Goal: Navigation & Orientation: Find specific page/section

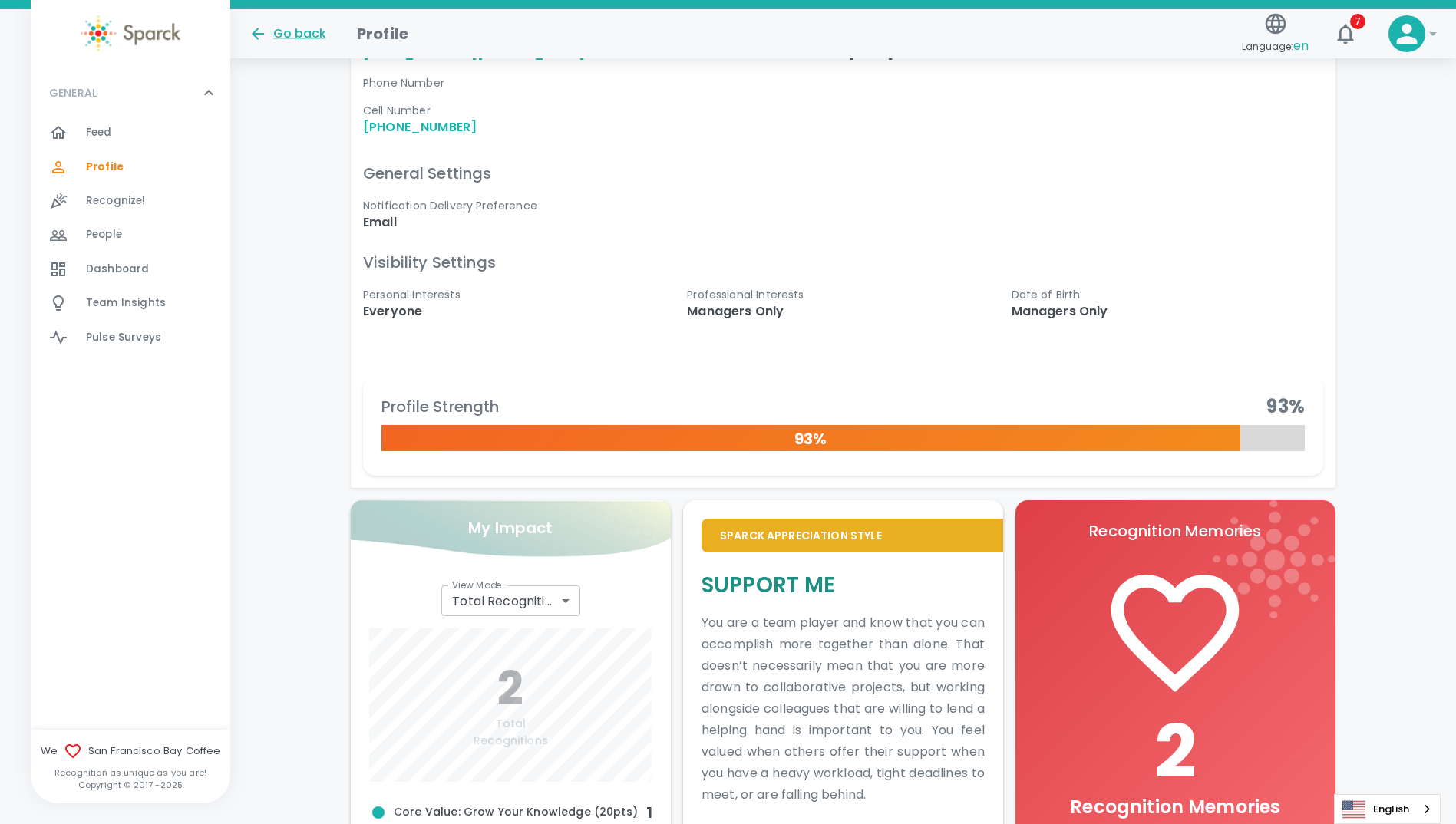
scroll to position [656, 0]
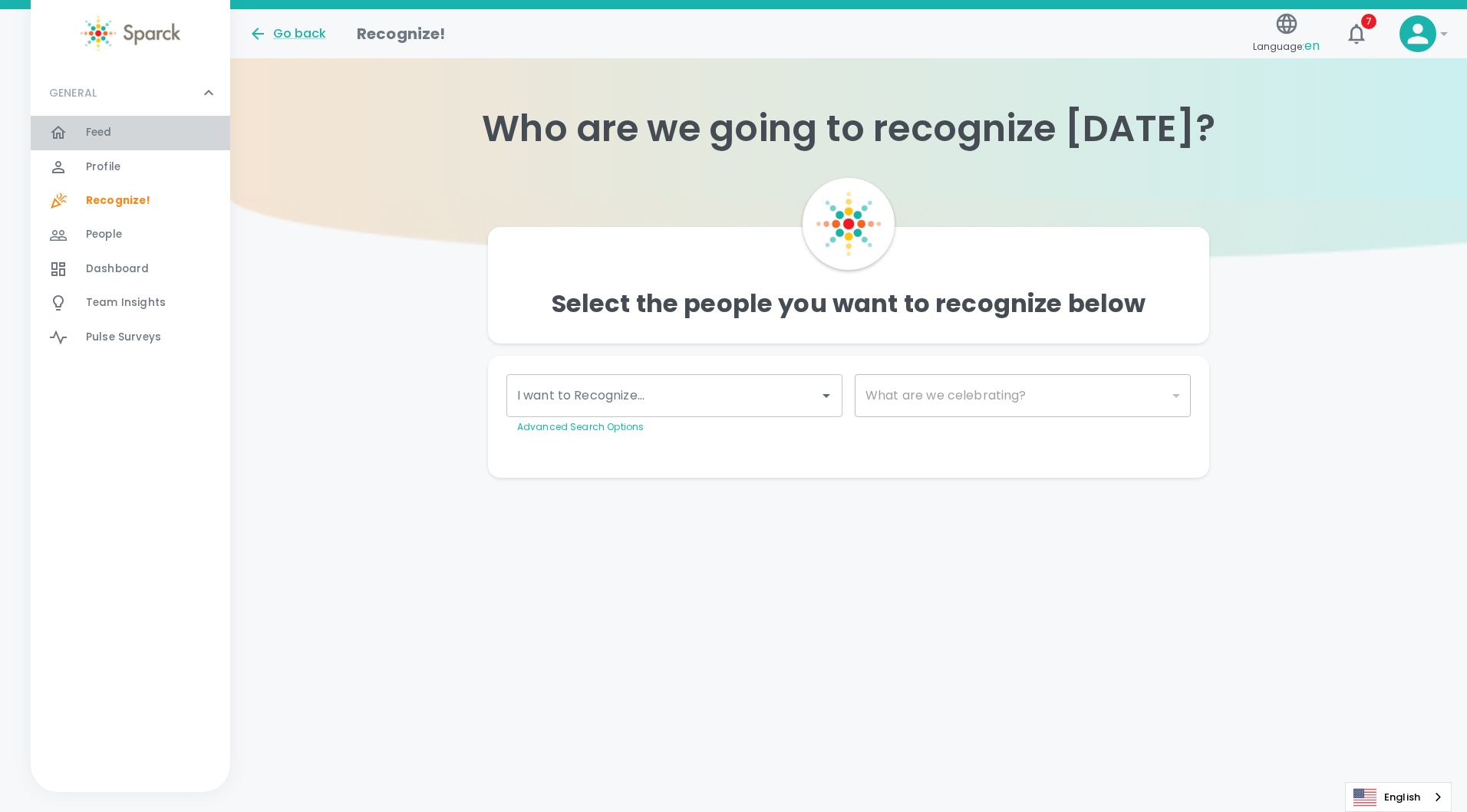
click at [104, 130] on span "Feed" at bounding box center [98, 132] width 26 height 15
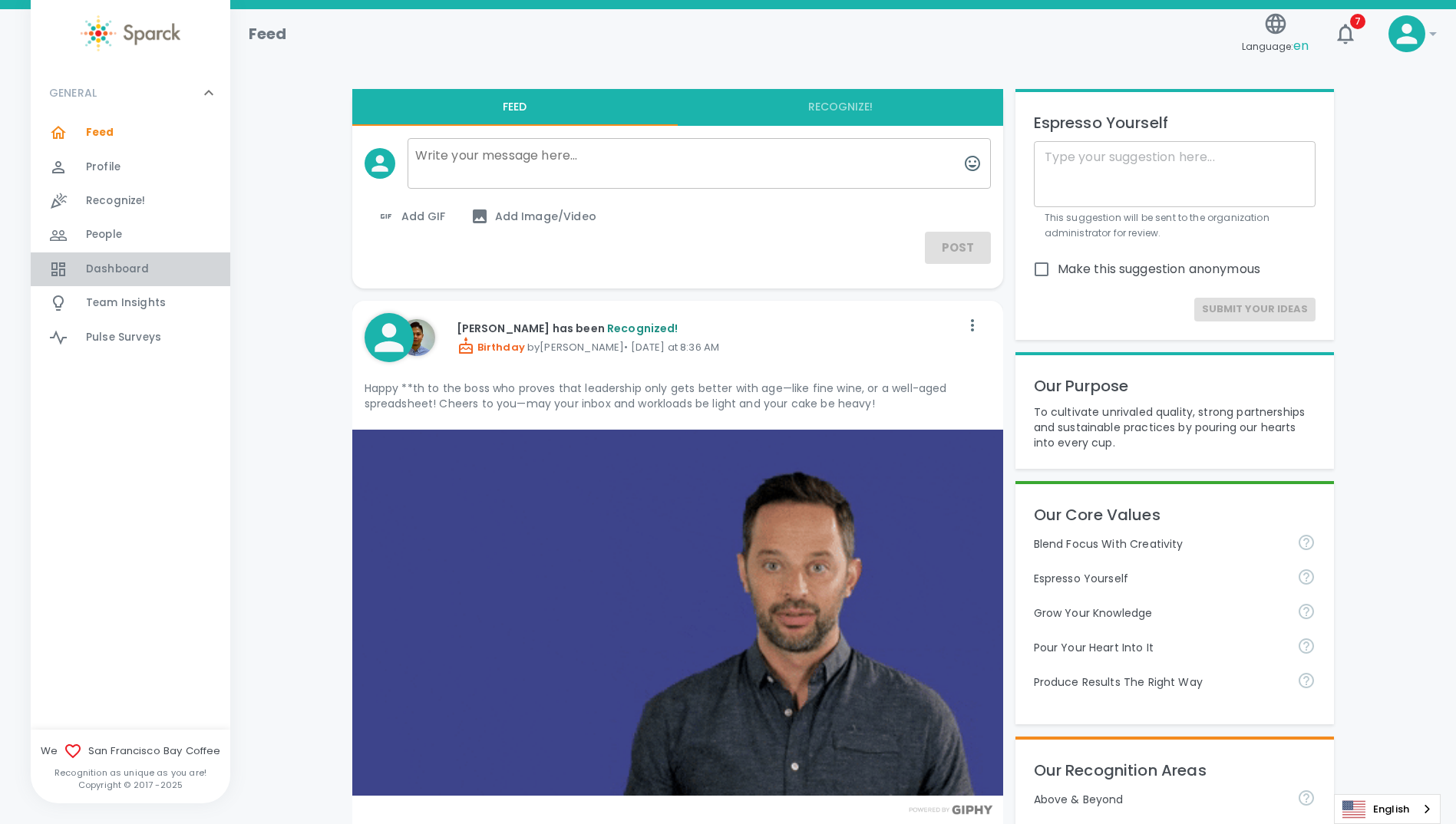
click at [133, 268] on span "Dashboard" at bounding box center [117, 269] width 63 height 15
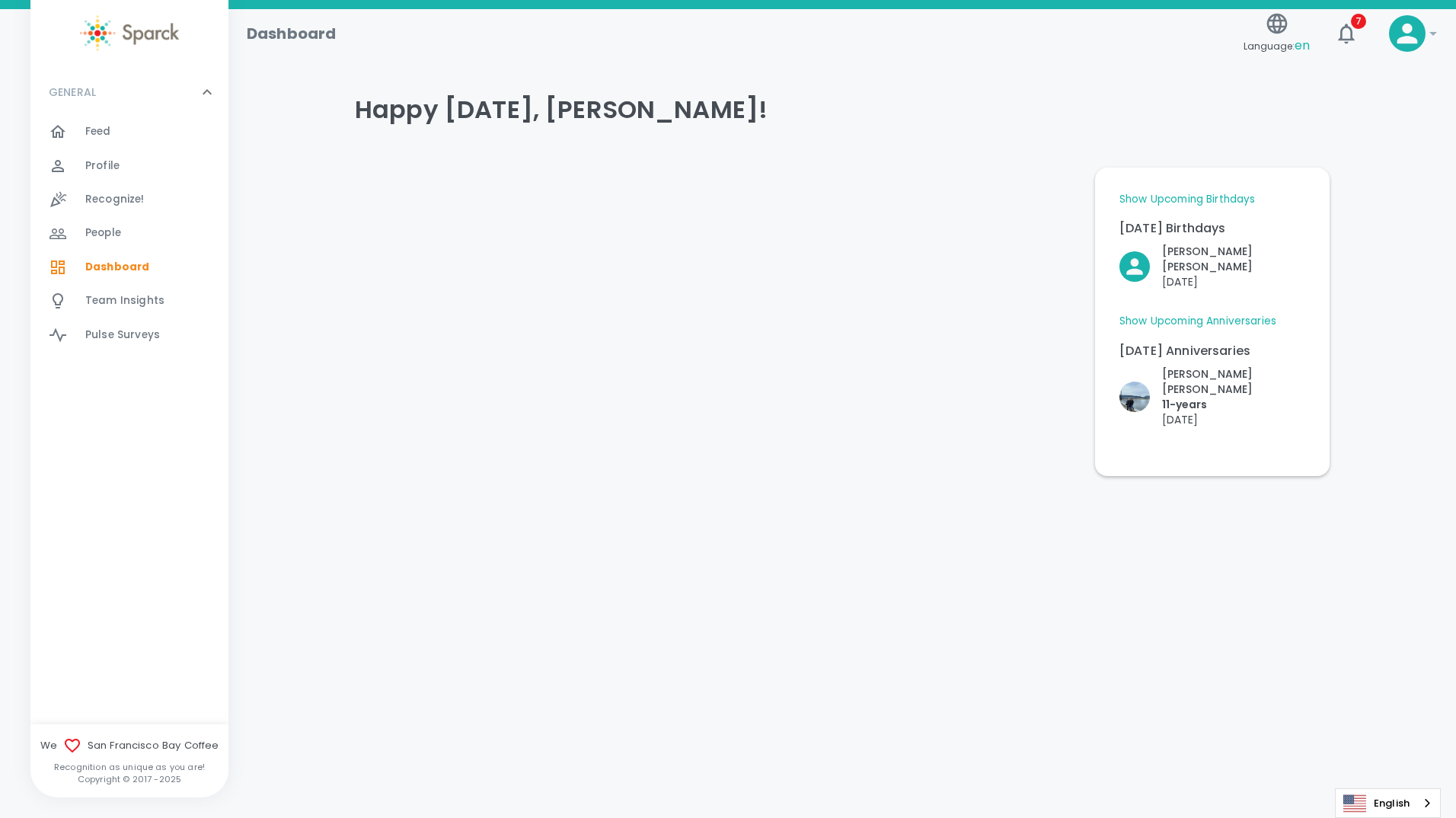
click at [1186, 314] on link "Show Upcoming Anniversaries" at bounding box center [1197, 321] width 157 height 15
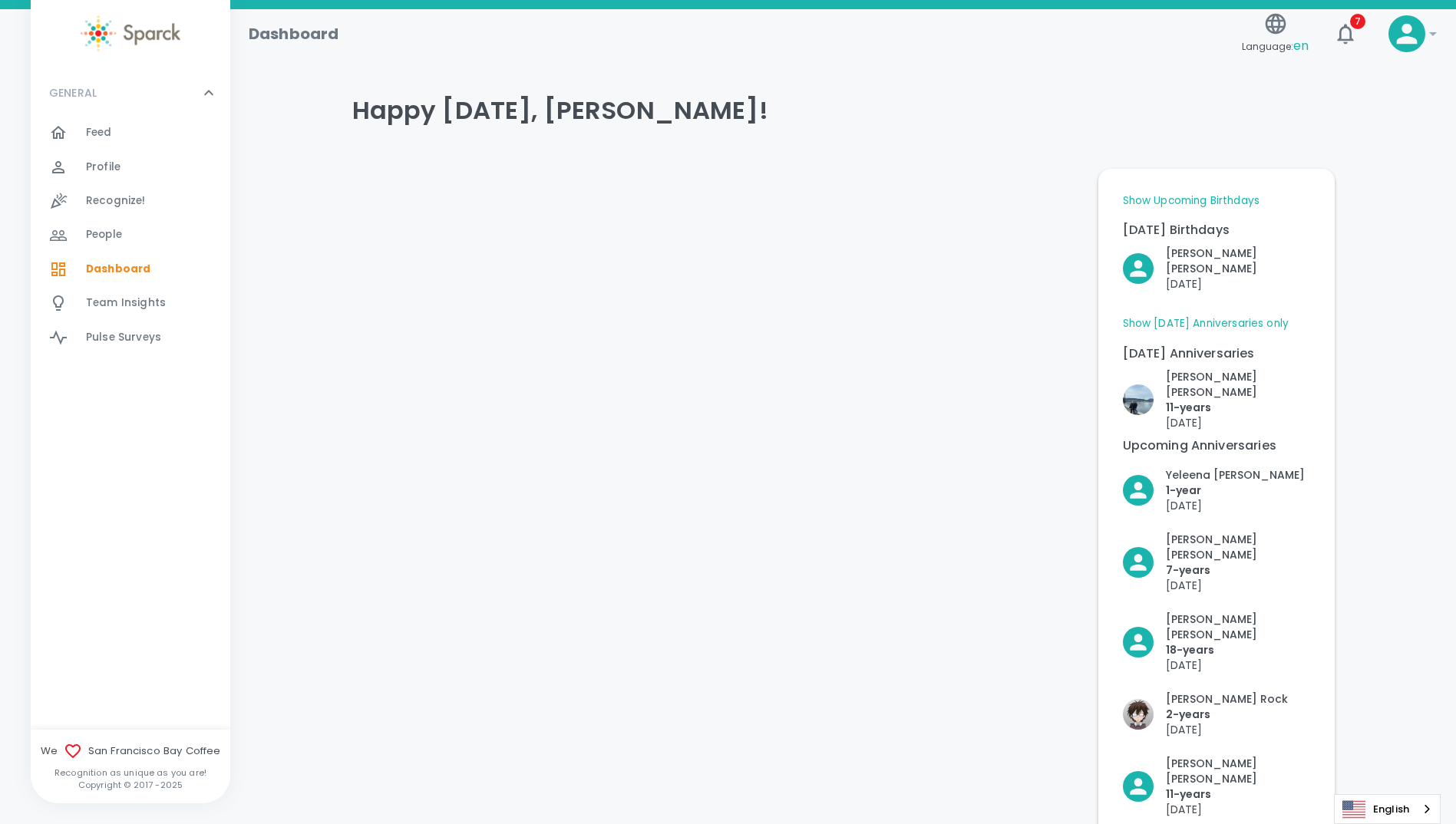
click at [1200, 201] on link "Show Upcoming Birthdays" at bounding box center [1191, 201] width 137 height 15
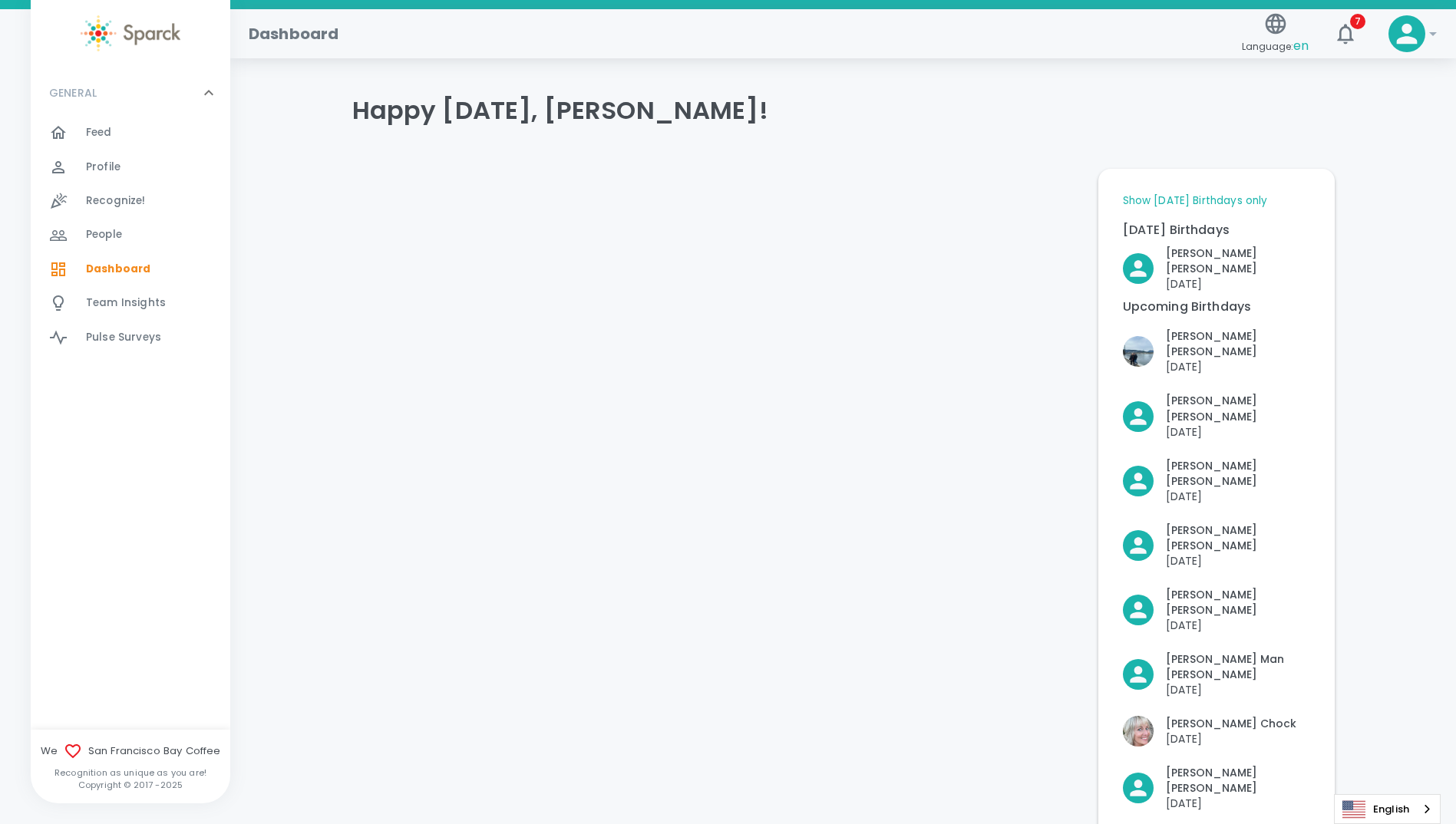
scroll to position [307, 0]
